Goal: Find specific page/section: Locate item on page

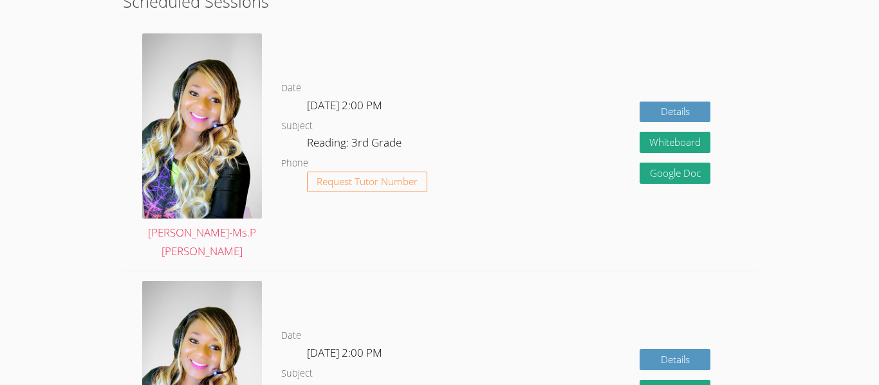
scroll to position [414, 0]
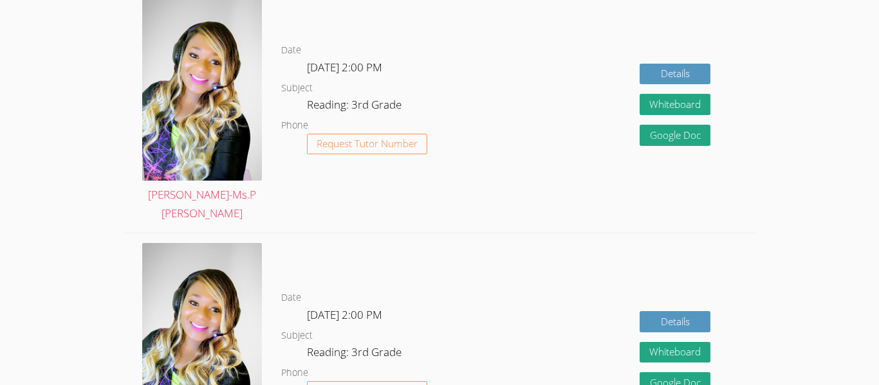
click at [559, 93] on div "Details Whiteboard Hidden Google Doc" at bounding box center [629, 109] width 253 height 247
click at [559, 86] on div "Details Whiteboard Hidden Google Doc" at bounding box center [629, 109] width 253 height 247
click at [558, 75] on div "Details Whiteboard Hidden Google Doc" at bounding box center [629, 109] width 253 height 247
click at [532, 101] on div "Details Whiteboard Hidden Google Doc" at bounding box center [629, 109] width 253 height 247
click at [506, 104] on div "Details Whiteboard Hidden Google Doc" at bounding box center [629, 109] width 253 height 247
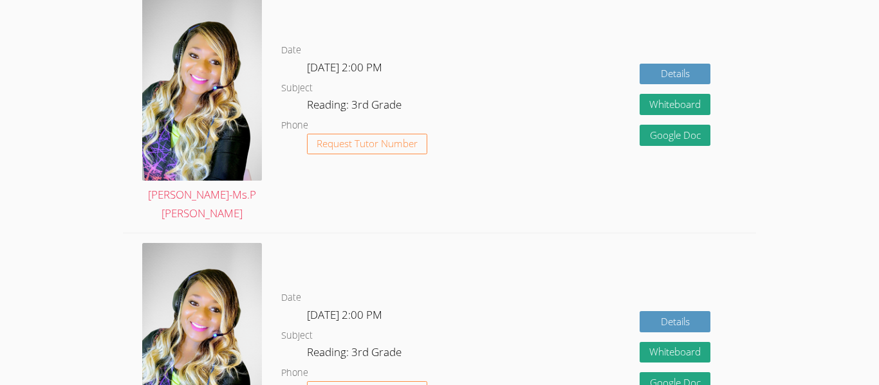
click at [538, 113] on div "Details Whiteboard Hidden Google Doc" at bounding box center [629, 109] width 253 height 247
click at [524, 113] on div "Details Whiteboard Hidden Google Doc" at bounding box center [629, 109] width 253 height 247
click at [535, 116] on div "Details Whiteboard Hidden Google Doc" at bounding box center [629, 109] width 253 height 247
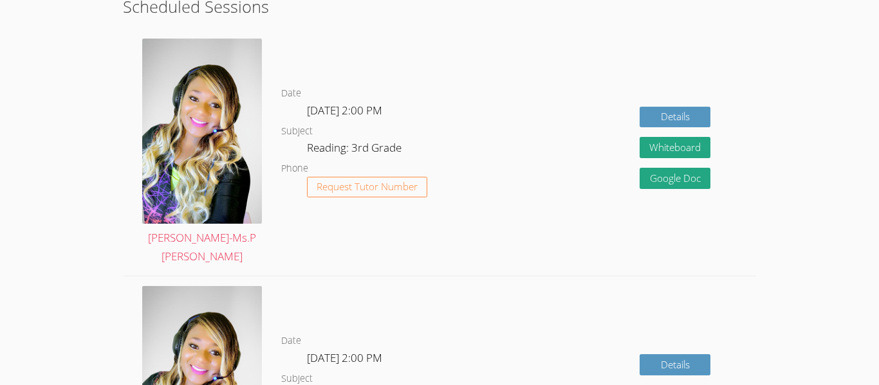
scroll to position [372, 0]
click at [526, 180] on div "Details Whiteboard Hidden Google Doc" at bounding box center [629, 151] width 253 height 247
click at [545, 167] on div "Details Whiteboard Hidden Google Doc" at bounding box center [629, 151] width 253 height 247
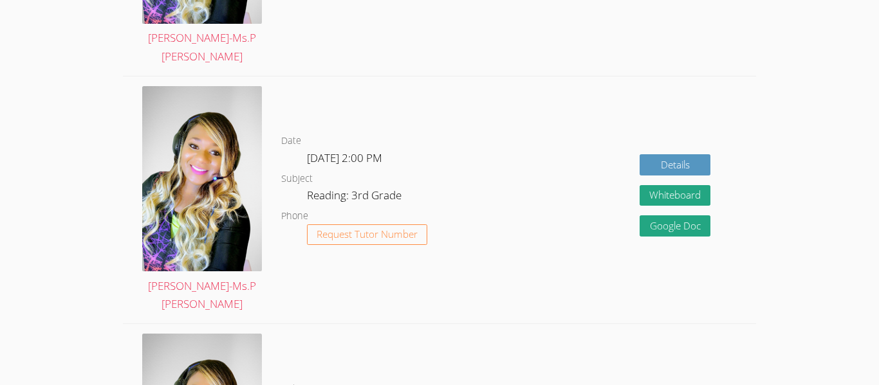
scroll to position [627, 0]
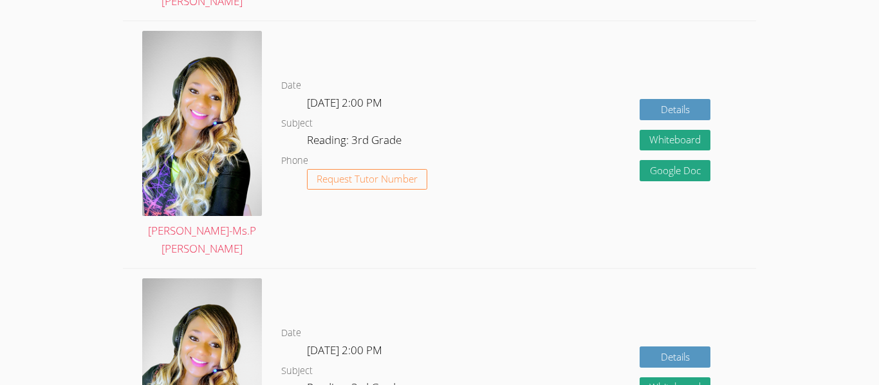
click at [569, 198] on div "Details Whiteboard Hidden Google Doc" at bounding box center [629, 144] width 253 height 247
click at [512, 319] on div "Details Whiteboard Hidden Google Doc" at bounding box center [629, 392] width 253 height 247
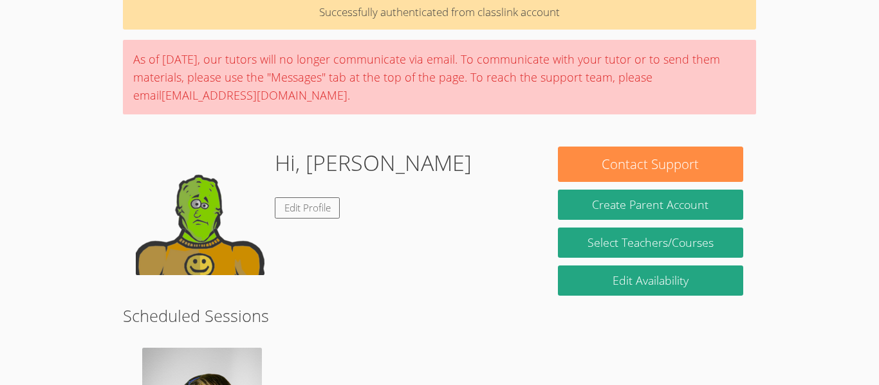
scroll to position [66, 0]
